Goal: Information Seeking & Learning: Find specific fact

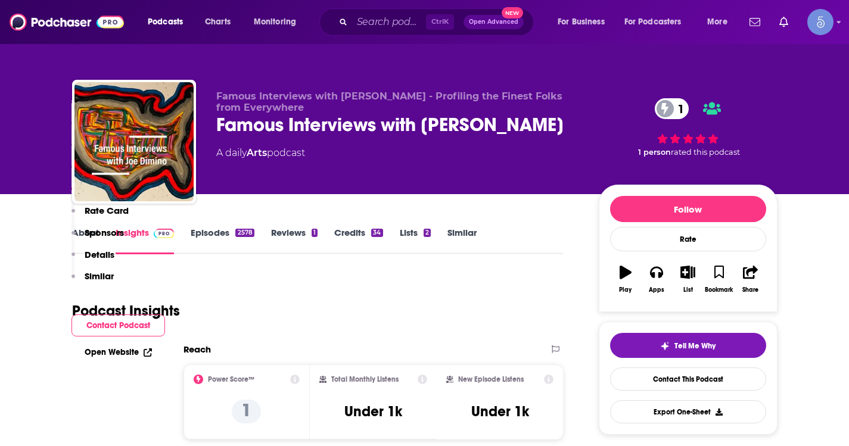
scroll to position [1013, 0]
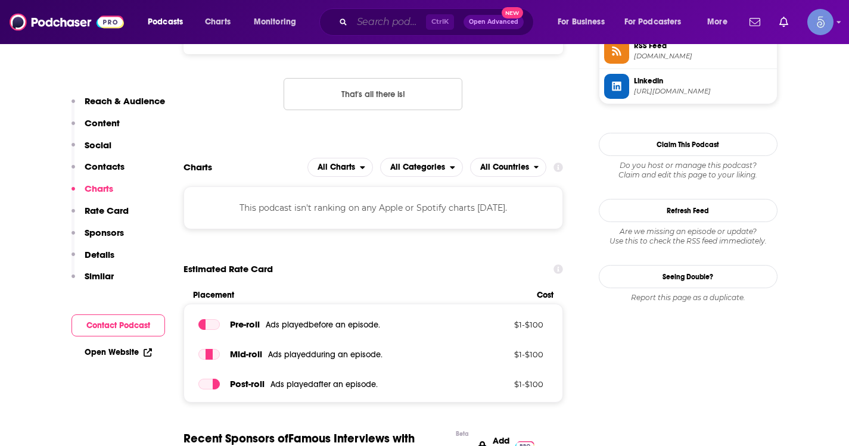
click at [366, 17] on input "Search podcasts, credits, & more..." at bounding box center [389, 22] width 74 height 19
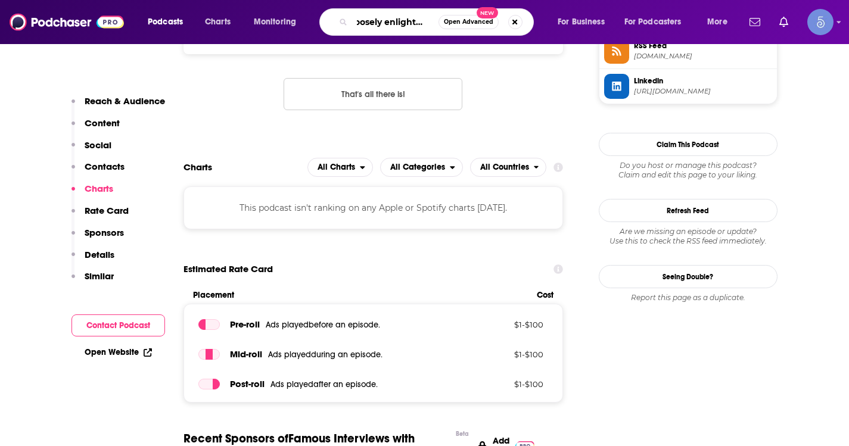
type input "loosely enlightened"
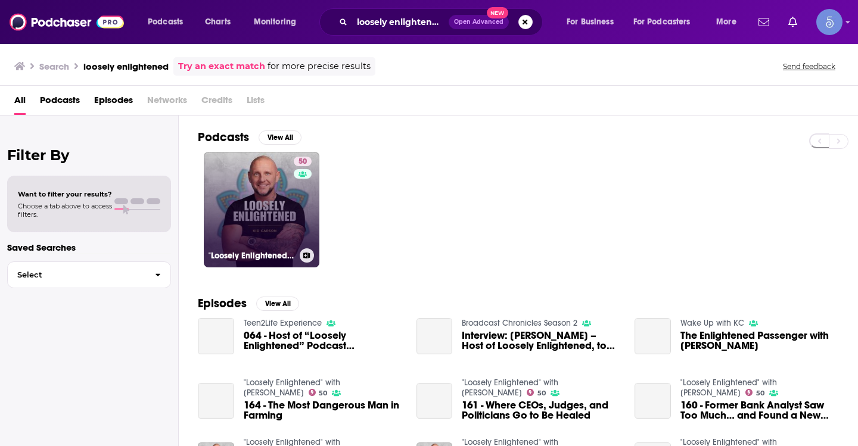
click at [251, 208] on link "50 "Loosely Enlightened" with Kid Carson" at bounding box center [262, 210] width 116 height 116
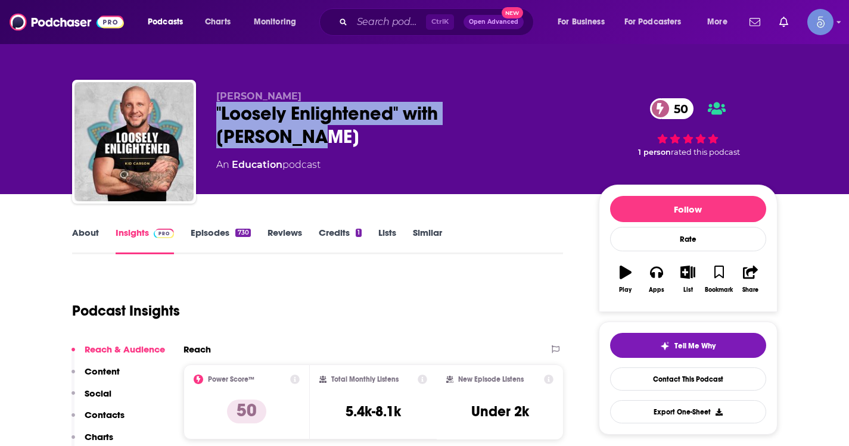
drag, startPoint x: 537, startPoint y: 113, endPoint x: 213, endPoint y: 123, distance: 323.6
click at [213, 123] on div "Kid Carson "Loosely Enlightened" with Kid Carson 50 An Education podcast 50 1 p…" at bounding box center [424, 144] width 705 height 129
copy h2 ""Loosely Enlightened" with Kid Carson"
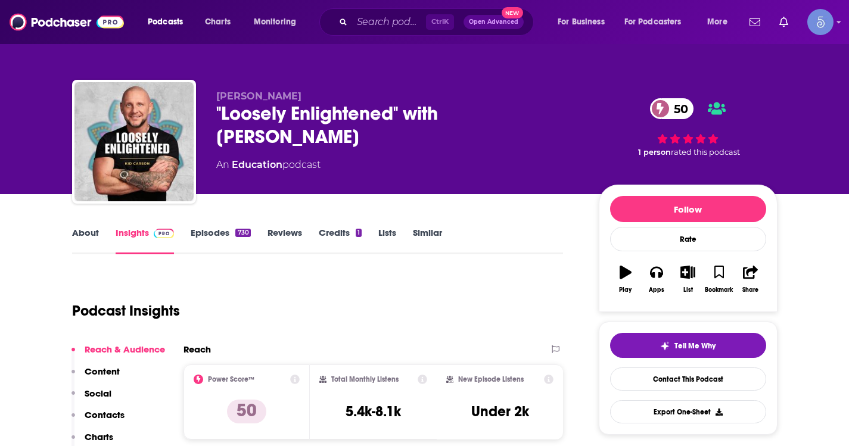
click at [279, 79] on div "Kid Carson "Loosely Enlightened" with Kid Carson 50 An Education podcast 50 1 p…" at bounding box center [424, 130] width 723 height 129
drag, startPoint x: 275, startPoint y: 94, endPoint x: 214, endPoint y: 92, distance: 61.4
click at [214, 92] on div "Kid Carson "Loosely Enlightened" with Kid Carson 50 An Education podcast 50 1 p…" at bounding box center [424, 144] width 705 height 129
copy span "Kid Carson"
click at [471, 158] on div "An Education podcast" at bounding box center [397, 165] width 363 height 14
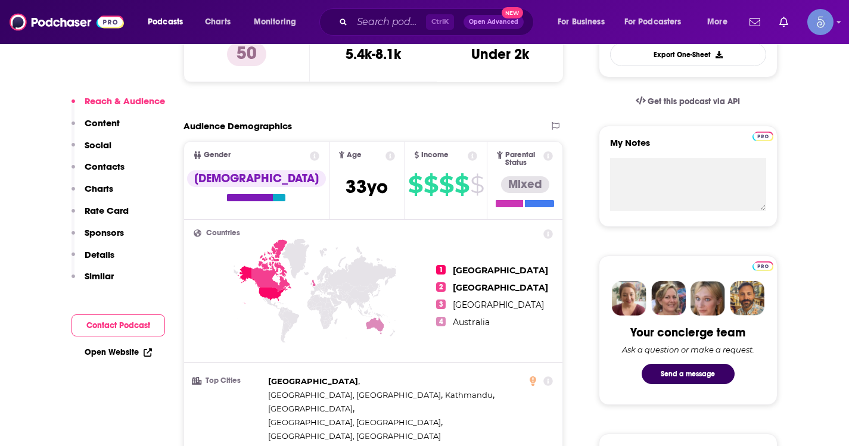
scroll to position [774, 0]
